Goal: Task Accomplishment & Management: Complete application form

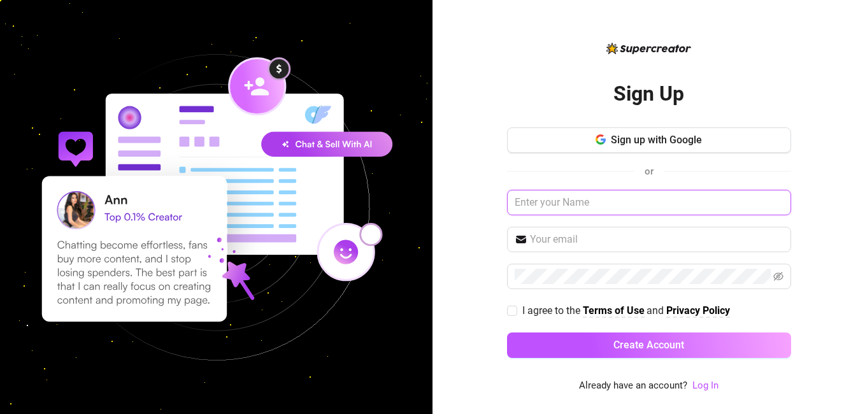
click at [655, 206] on input "text" at bounding box center [649, 202] width 284 height 25
type input "N"
type input "Nicky"
click at [597, 242] on input "text" at bounding box center [657, 239] width 254 height 15
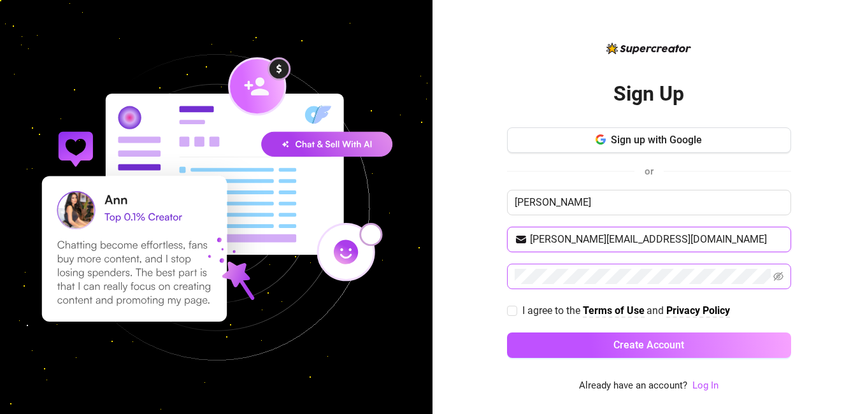
type input "nicole.ross06@icloud.com"
click at [510, 311] on input "I agree to the Terms of Use and Privacy Policy" at bounding box center [511, 310] width 9 height 9
checkbox input "true"
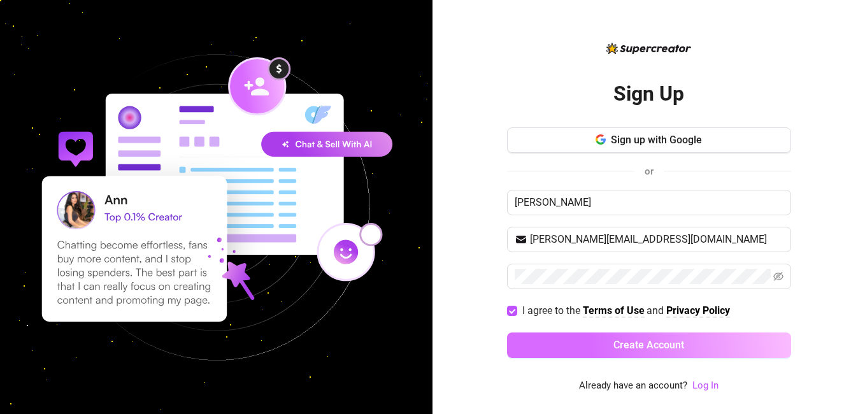
click at [567, 343] on button "Create Account" at bounding box center [649, 345] width 284 height 25
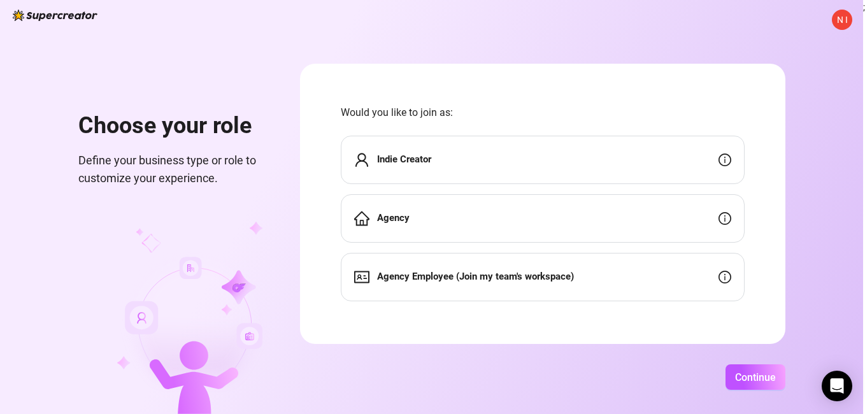
click at [575, 167] on div "Indie Creator" at bounding box center [543, 160] width 404 height 48
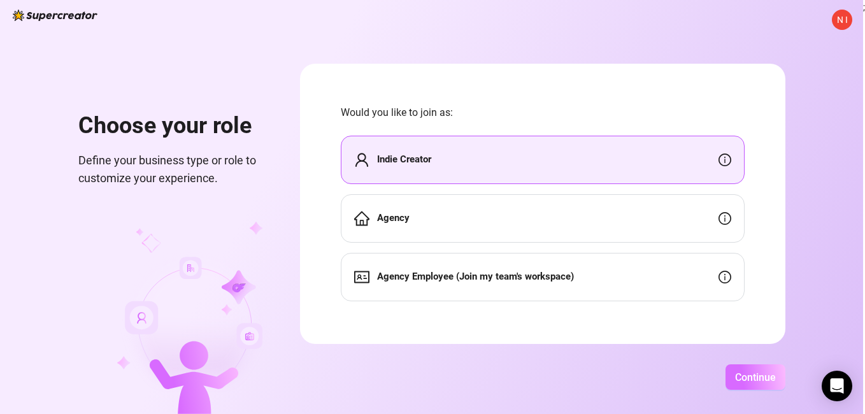
click at [749, 368] on button "Continue" at bounding box center [756, 376] width 60 height 25
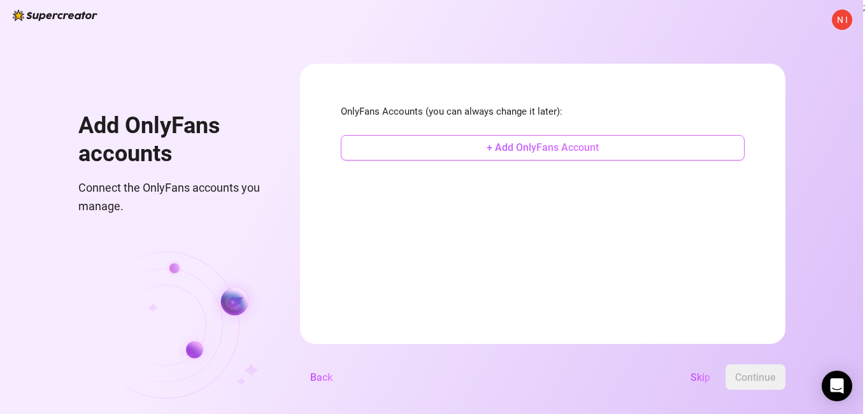
click at [654, 152] on button "+ Add OnlyFans Account" at bounding box center [543, 147] width 404 height 25
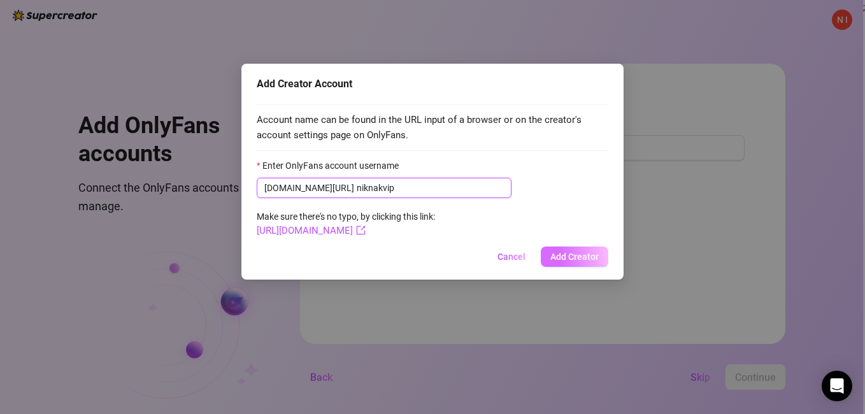
type input "niknakvip"
click at [562, 254] on span "Add Creator" at bounding box center [574, 257] width 48 height 10
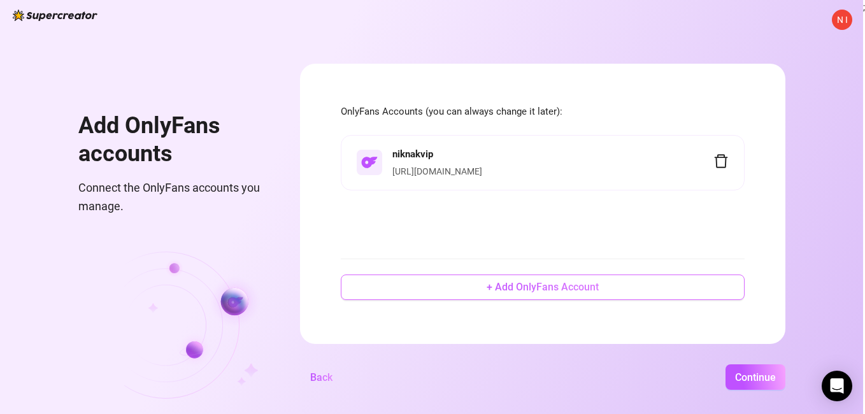
click at [496, 289] on span "+ Add OnlyFans Account" at bounding box center [543, 287] width 112 height 12
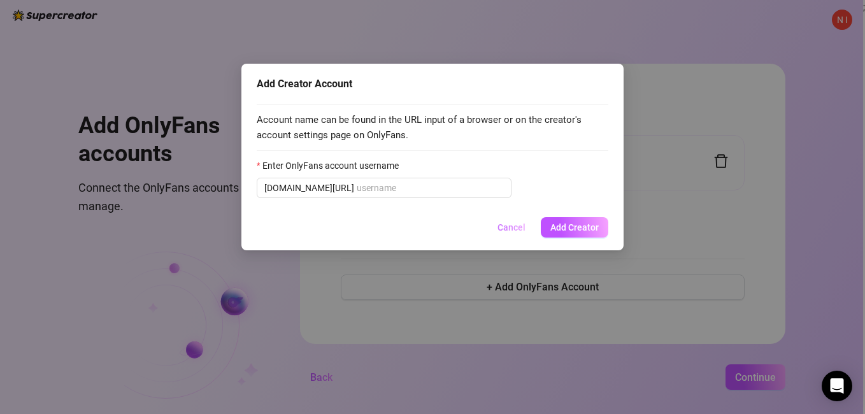
click at [520, 230] on span "Cancel" at bounding box center [512, 227] width 28 height 10
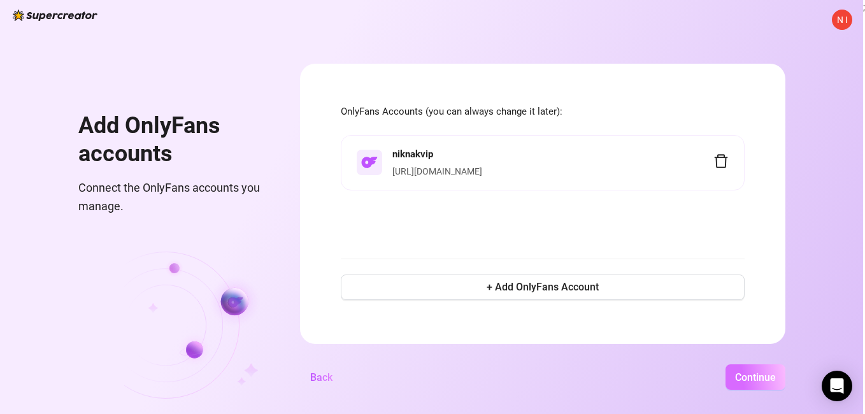
click at [753, 378] on span "Continue" at bounding box center [755, 377] width 41 height 12
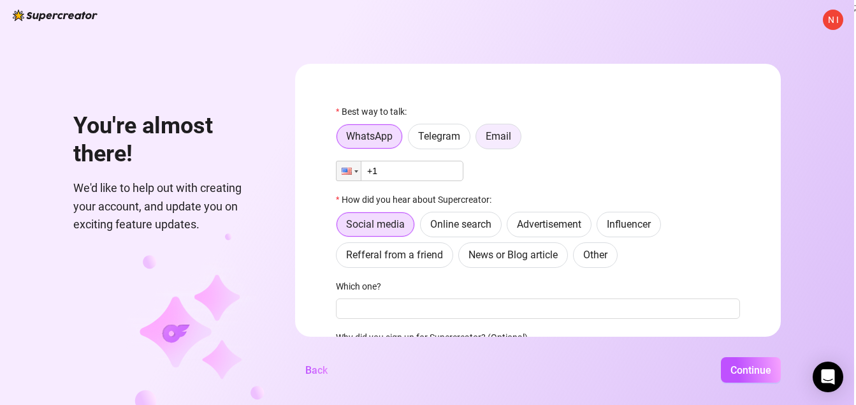
click at [503, 142] on span "Email" at bounding box center [497, 136] width 25 height 12
click at [479, 140] on input "Email" at bounding box center [479, 140] width 0 height 0
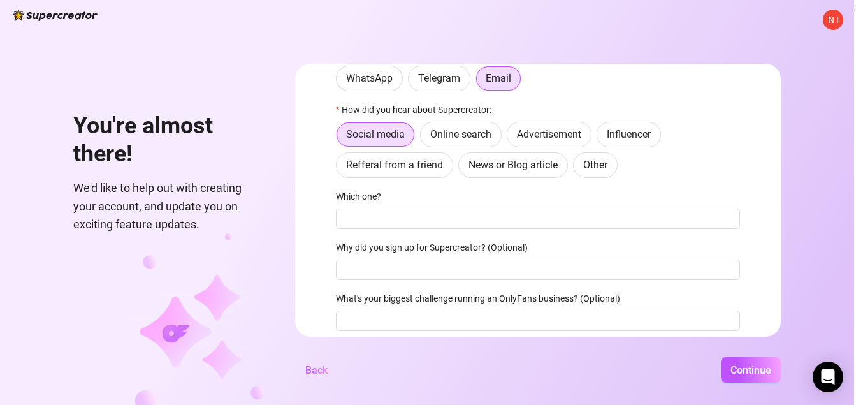
scroll to position [85, 0]
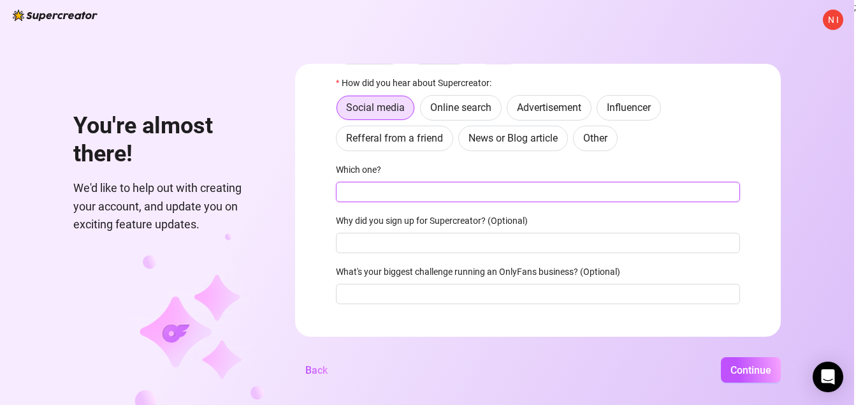
click at [515, 197] on input "Which one?" at bounding box center [538, 192] width 404 height 20
type input "B"
type input "N"
type input "Blog"
click at [491, 245] on input "Why did you sign up for Supercreator? (Optional)" at bounding box center [538, 243] width 404 height 20
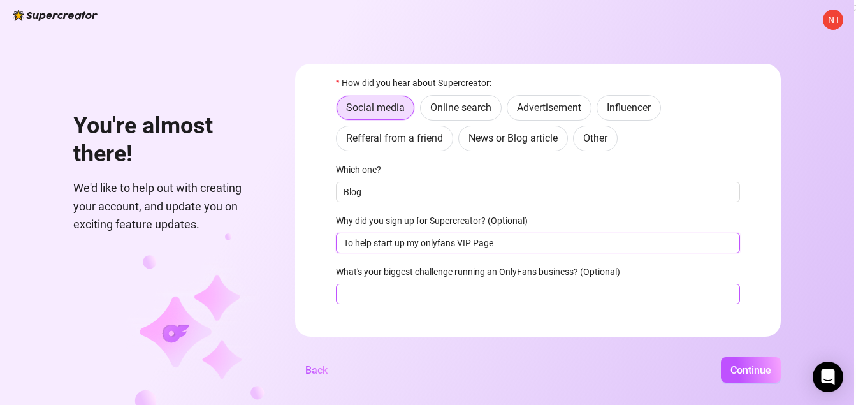
type input "To help start up my onlyfans VIP Page"
click at [480, 294] on input "What's your biggest challenge running an OnlyFans business? (Optional)" at bounding box center [538, 293] width 404 height 20
click at [480, 294] on input "finding paying customers" at bounding box center [538, 293] width 404 height 20
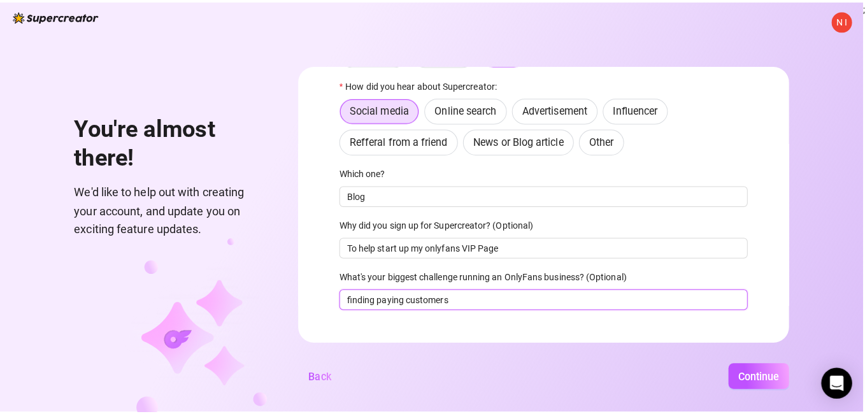
scroll to position [98, 0]
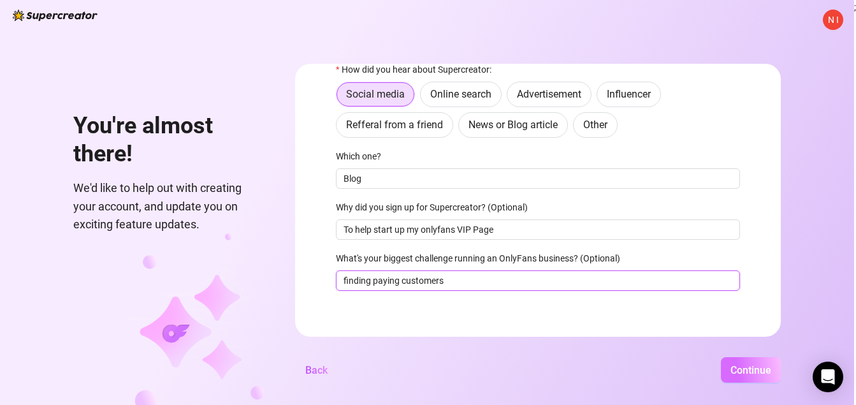
type input "finding paying customers"
click at [752, 370] on button "Continue" at bounding box center [750, 369] width 60 height 25
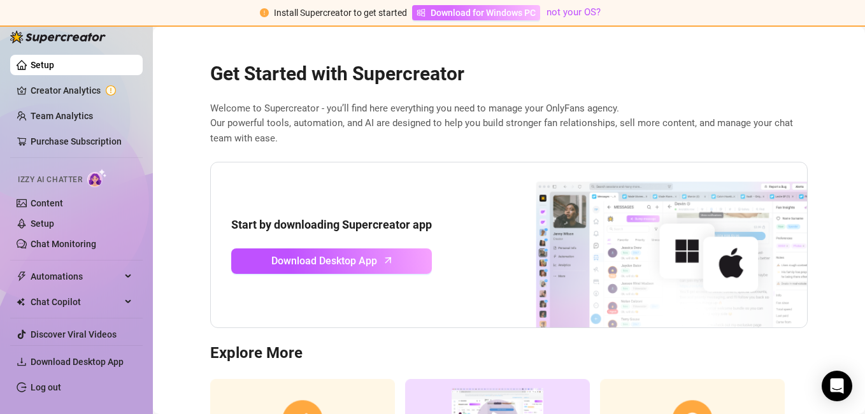
click at [501, 15] on span "Download for Windows PC" at bounding box center [483, 13] width 105 height 14
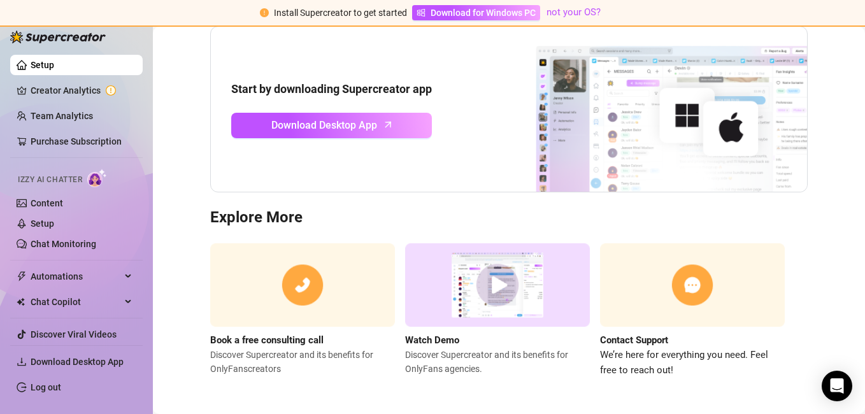
scroll to position [138, 0]
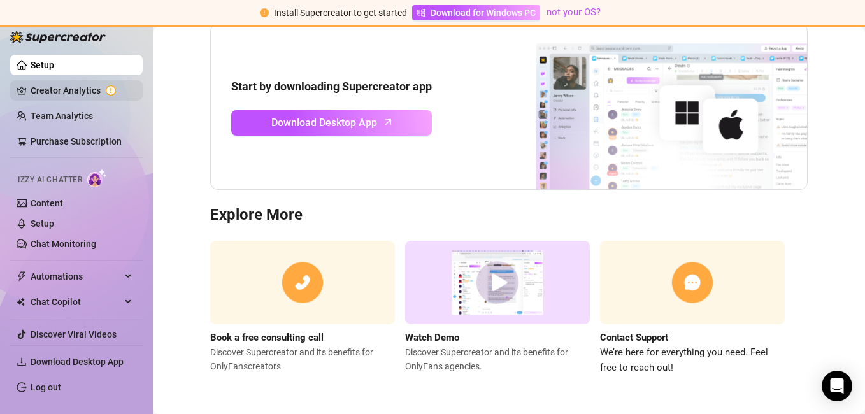
click at [88, 97] on link "Creator Analytics" at bounding box center [82, 90] width 102 height 20
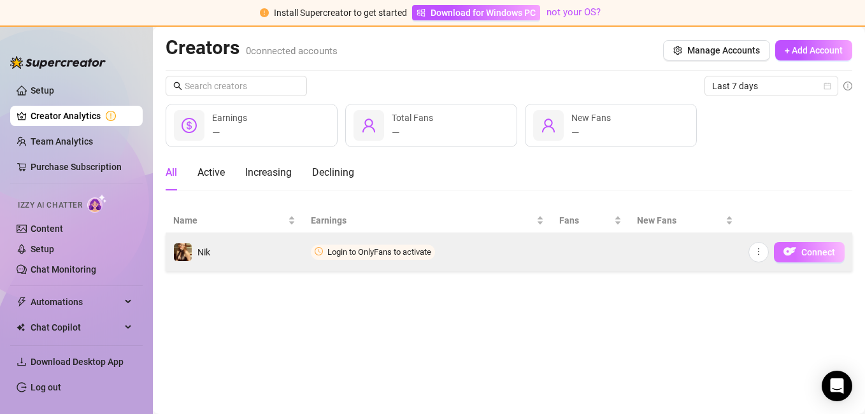
click at [814, 255] on span "Connect" at bounding box center [818, 252] width 34 height 10
click at [818, 252] on span "Connect" at bounding box center [818, 252] width 34 height 10
